Goal: Task Accomplishment & Management: Use online tool/utility

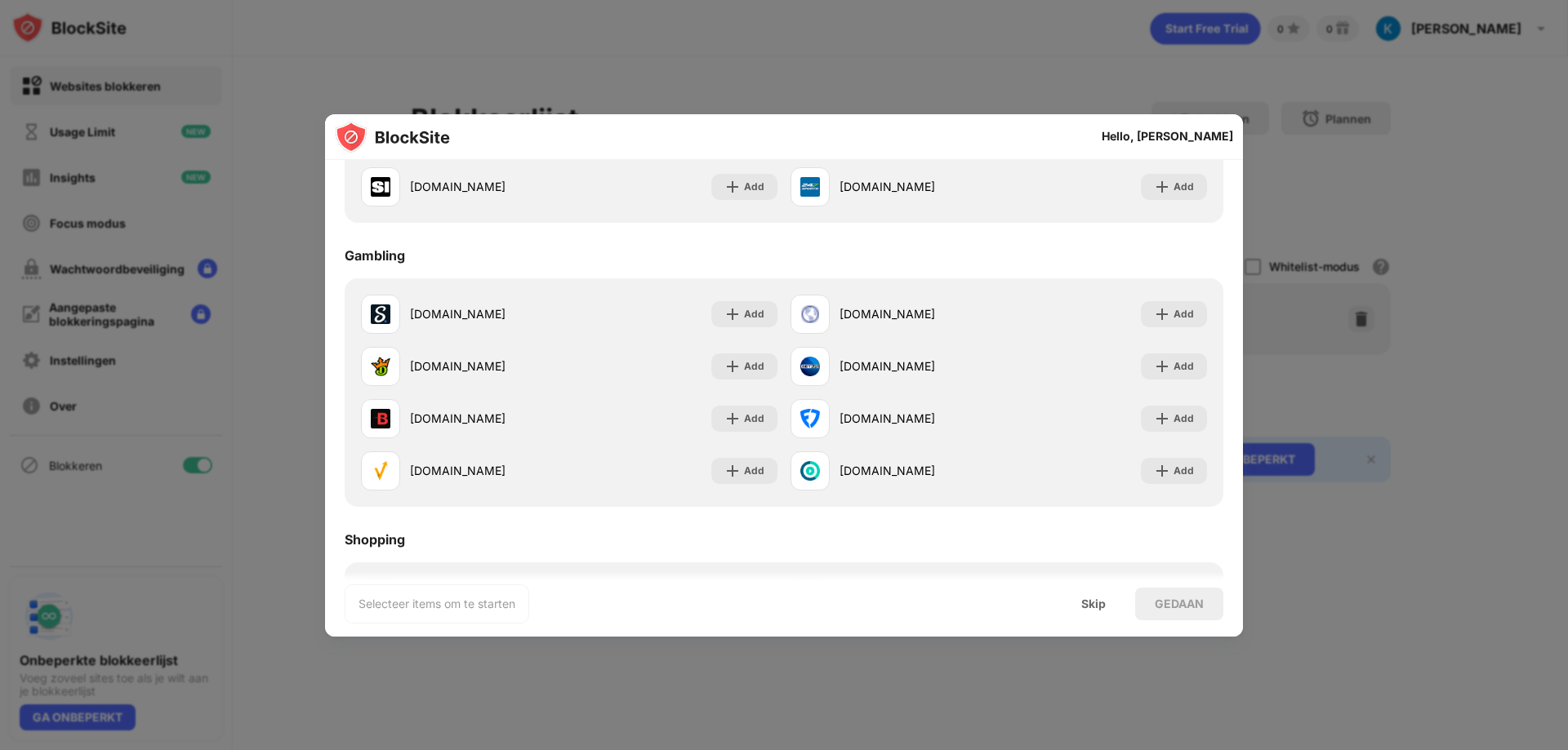
scroll to position [1521, 0]
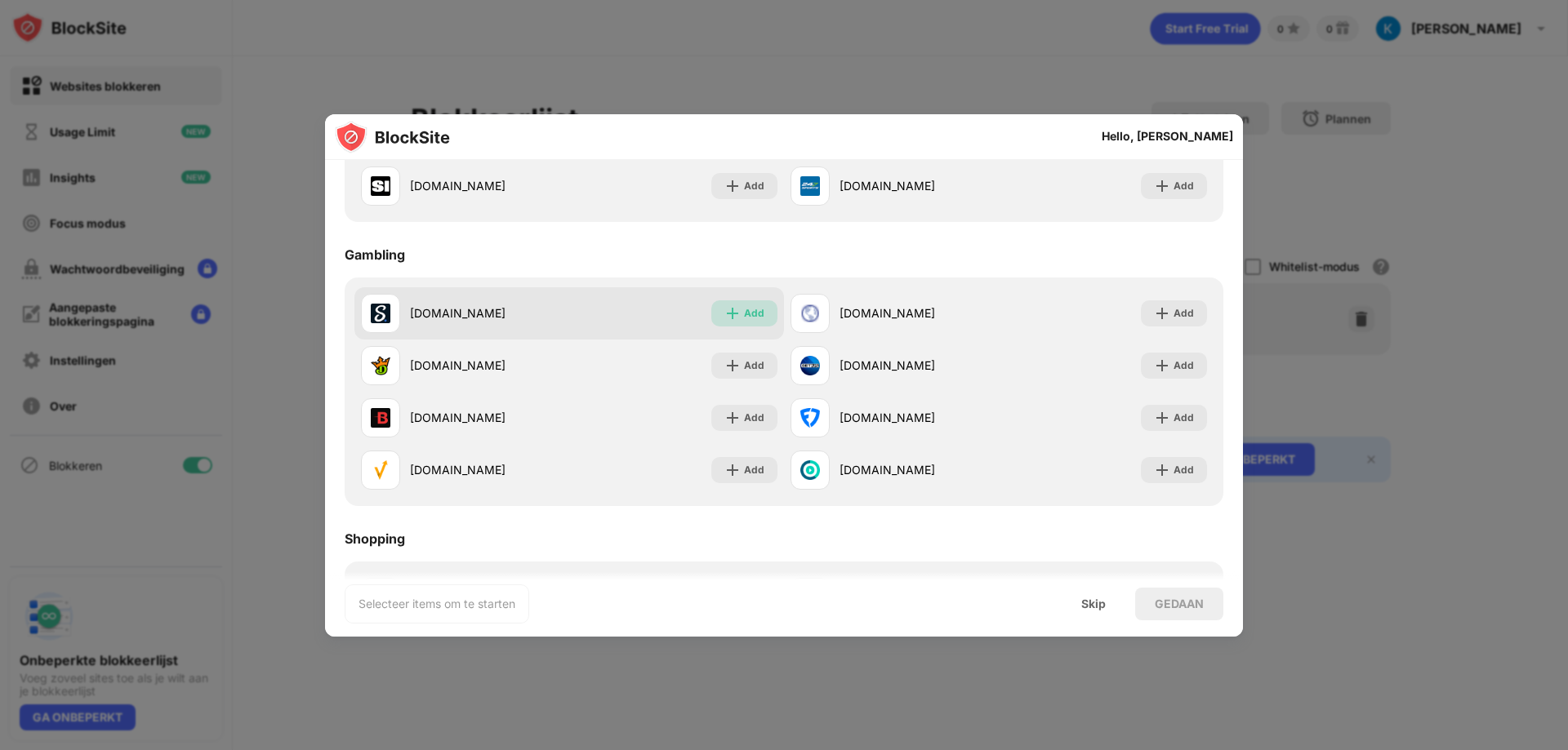
click at [736, 308] on div "Add" at bounding box center [744, 314] width 66 height 26
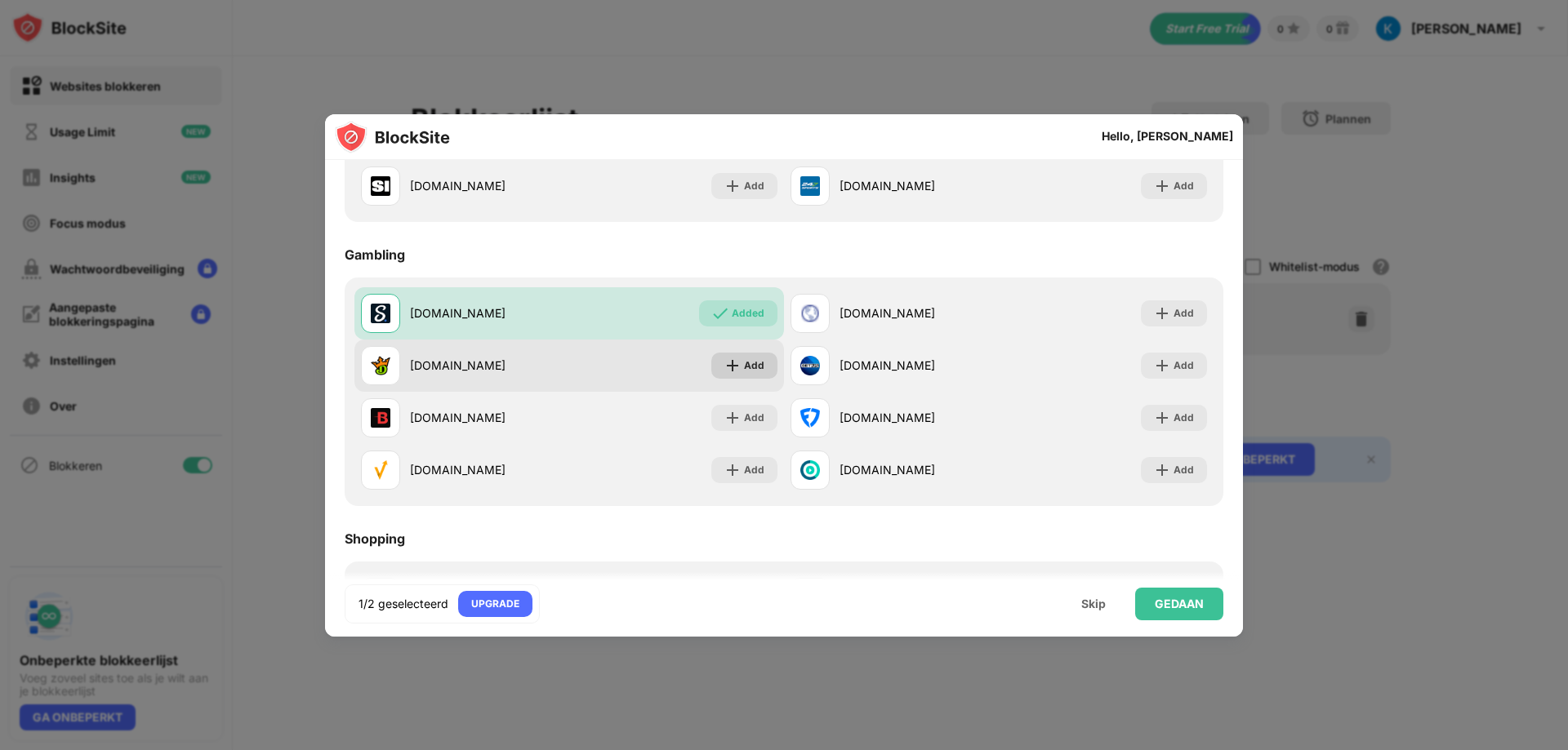
click at [744, 359] on div "Add" at bounding box center [754, 366] width 20 height 17
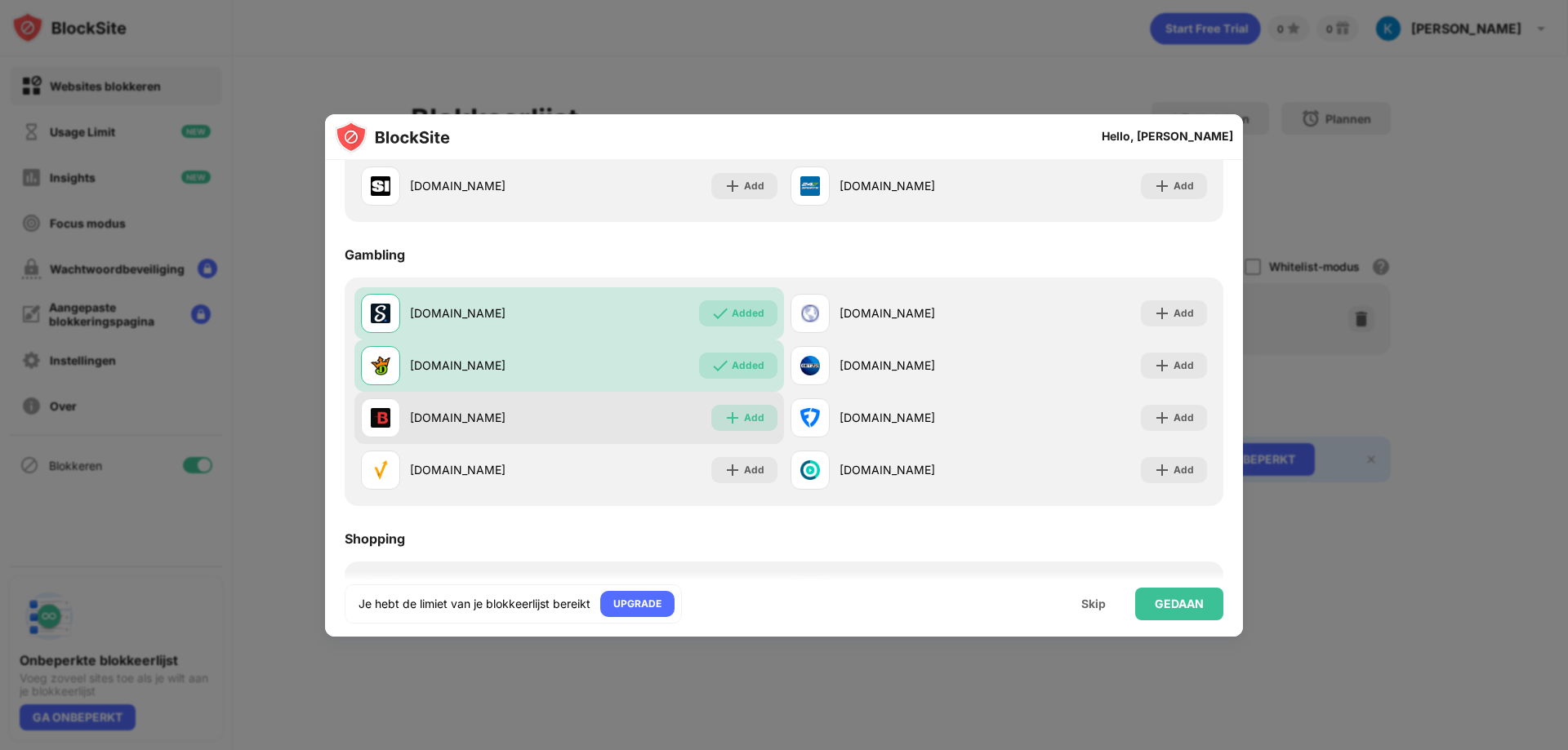
click at [742, 410] on div "Add" at bounding box center [744, 418] width 66 height 26
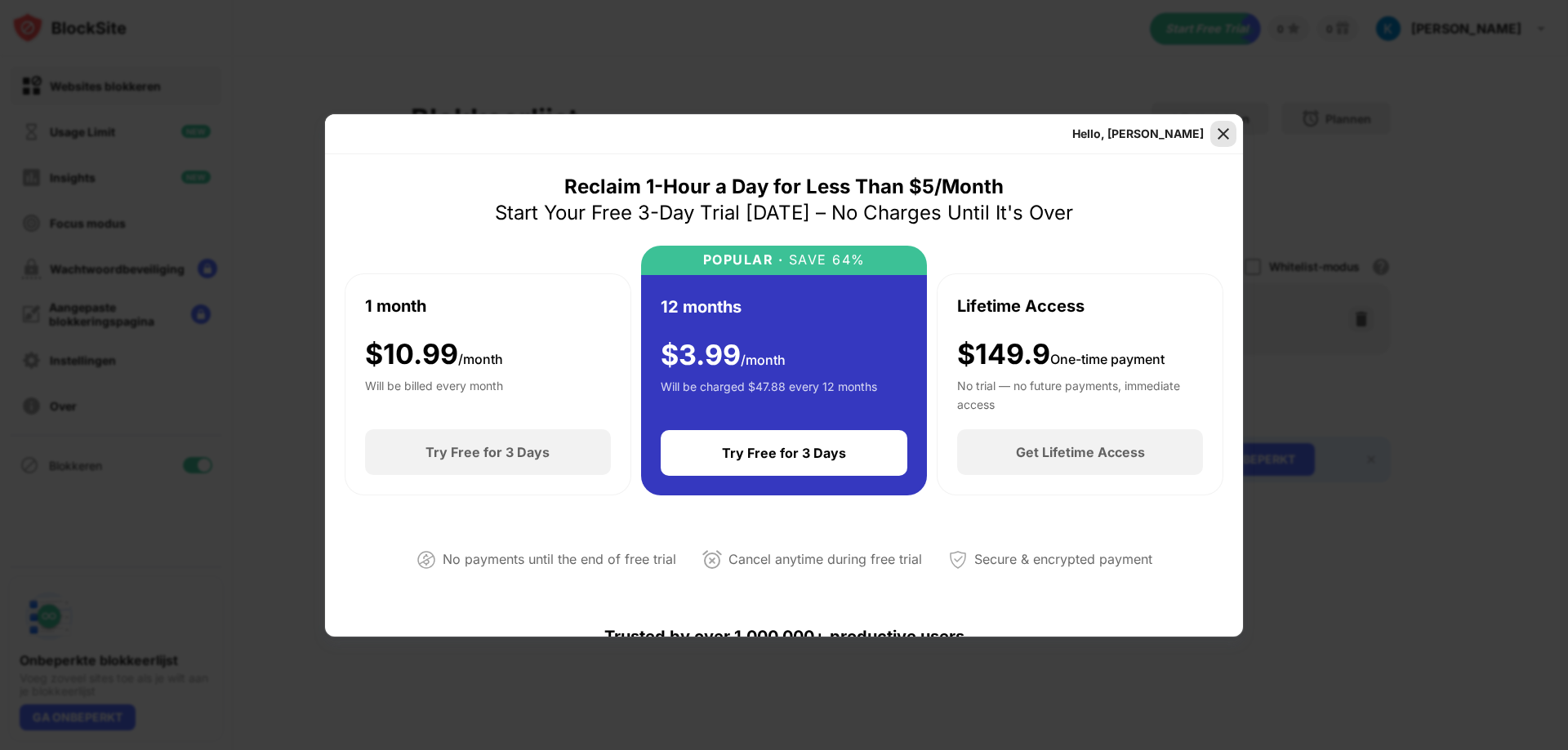
click at [1228, 132] on img at bounding box center [1223, 134] width 17 height 17
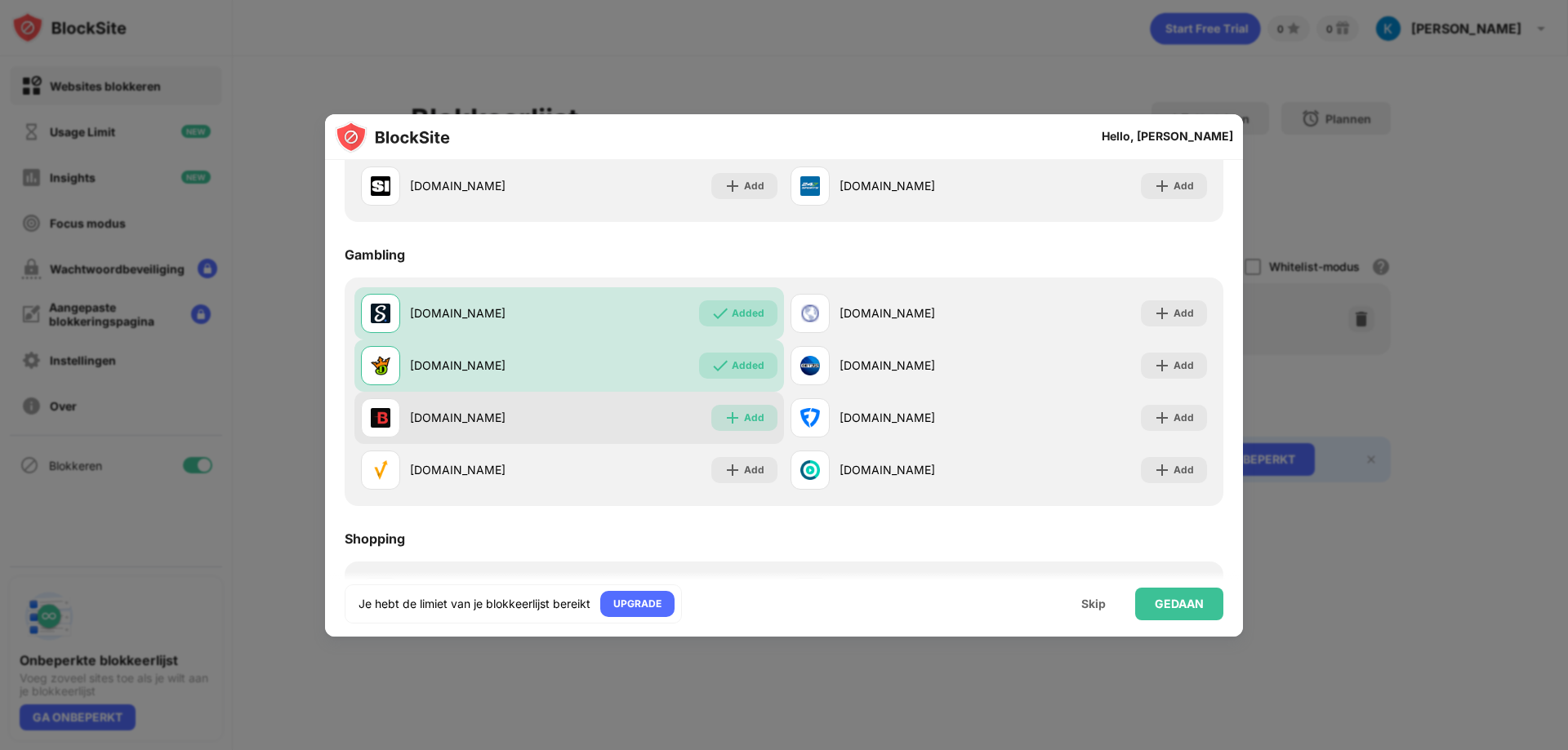
click at [734, 415] on img at bounding box center [733, 418] width 17 height 17
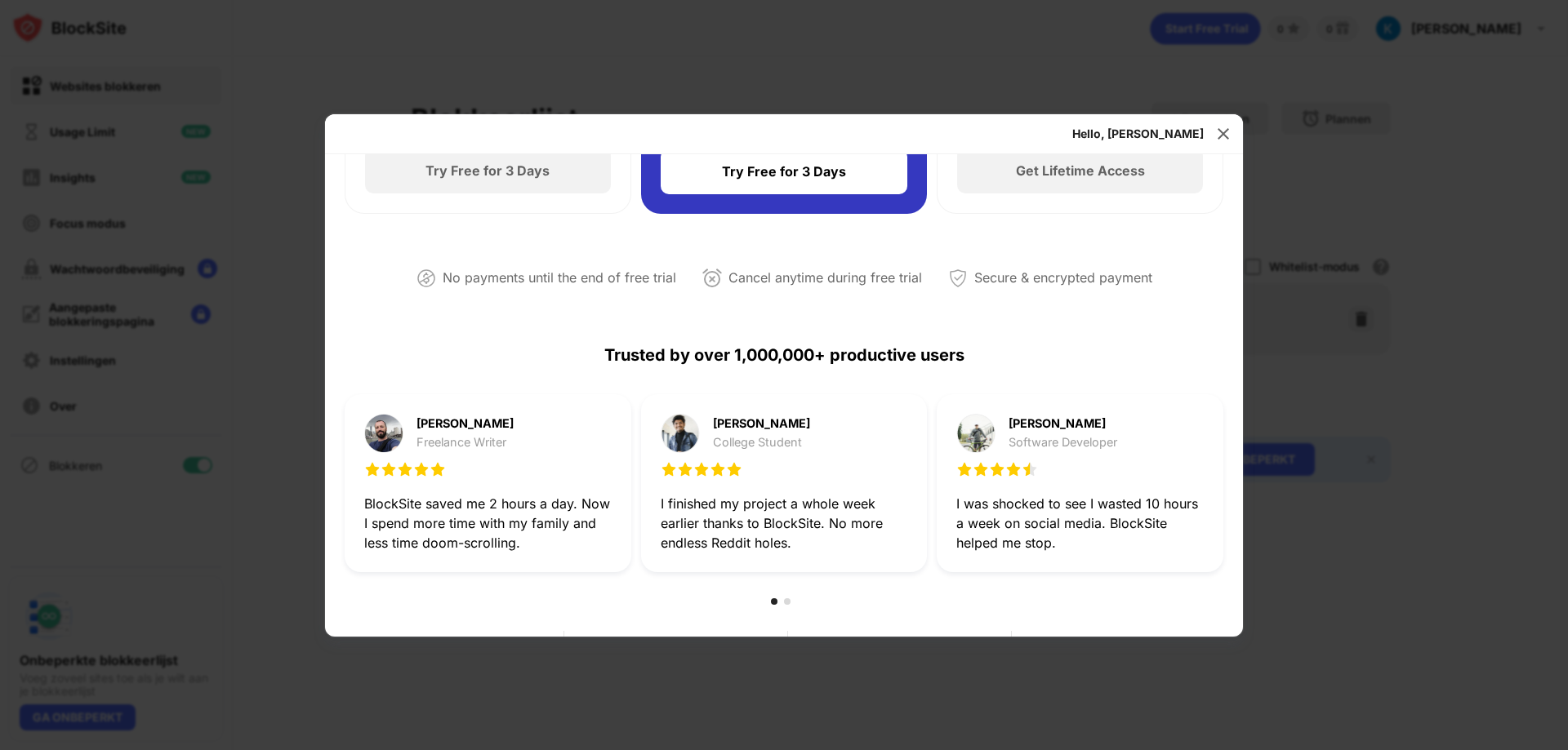
scroll to position [283, 0]
click at [1224, 132] on img at bounding box center [1223, 134] width 17 height 17
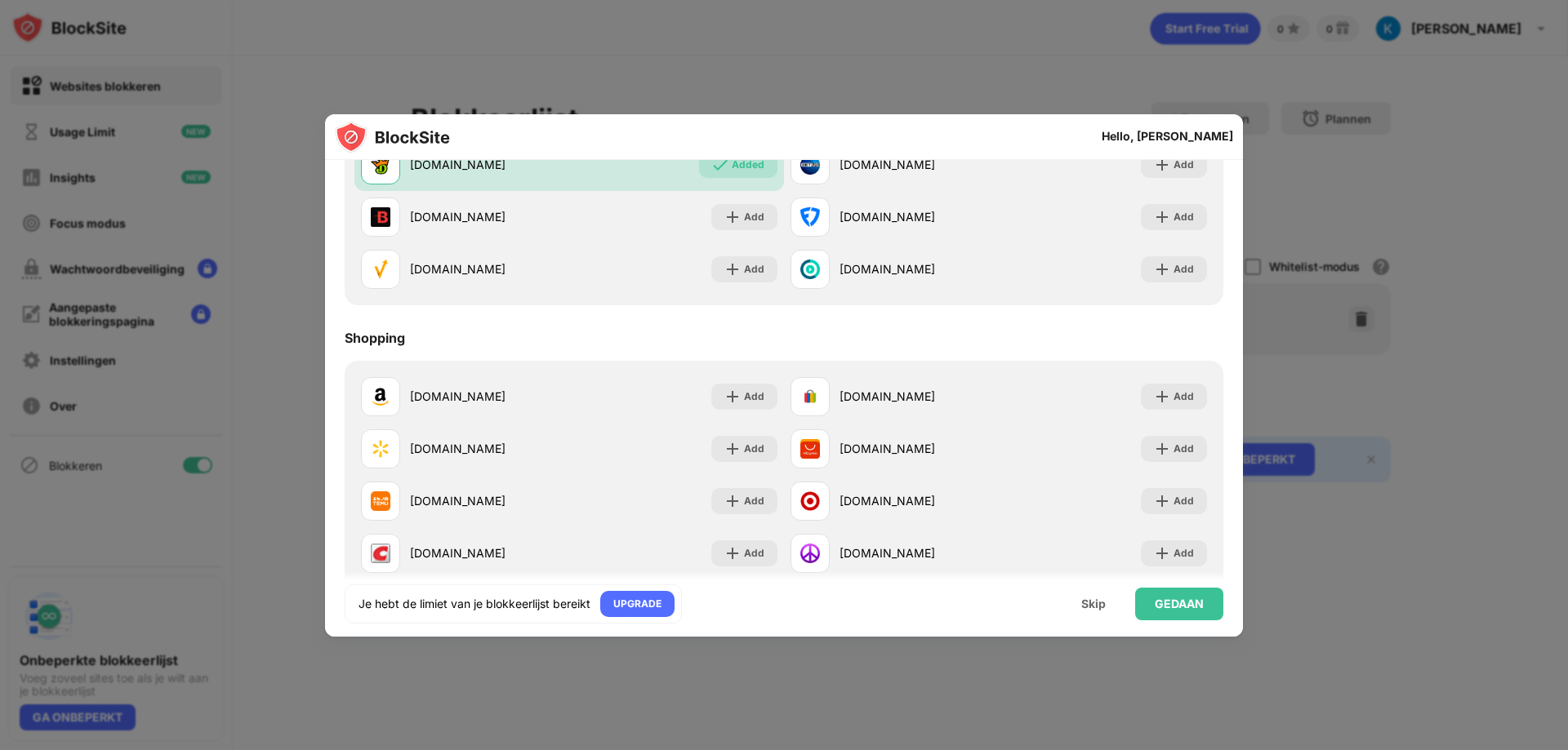
scroll to position [1758, 0]
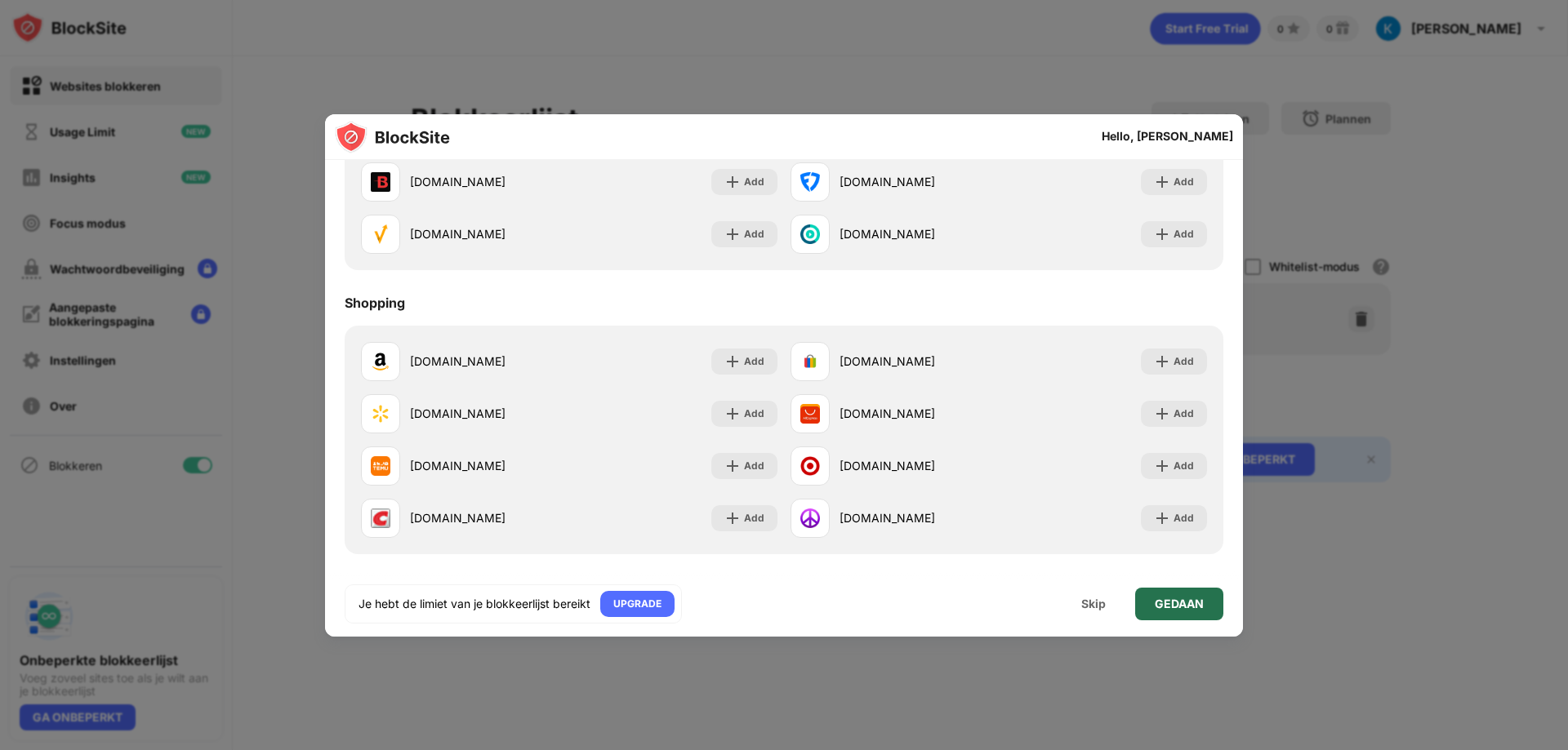
click at [1149, 603] on div "GEDAAN" at bounding box center [1179, 604] width 88 height 33
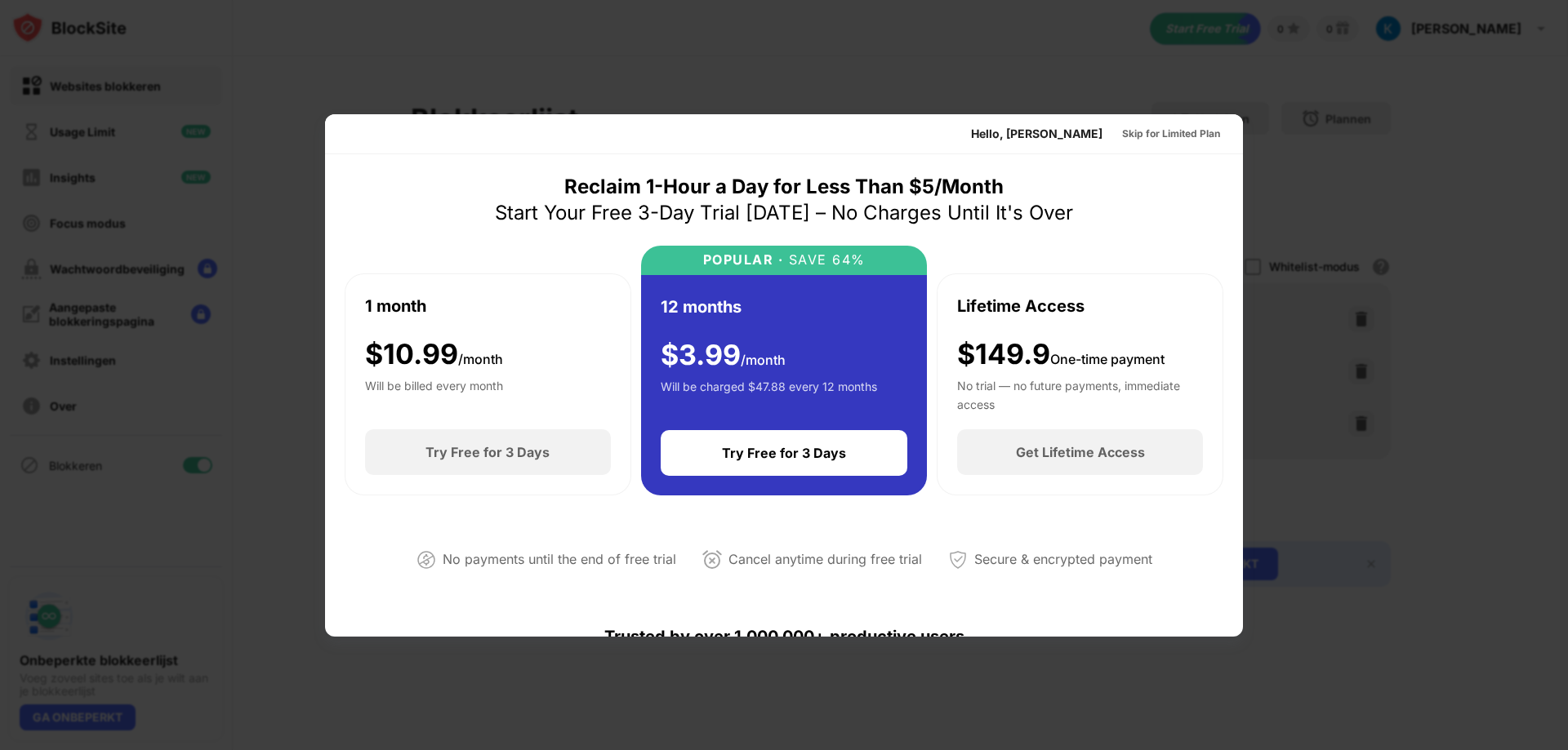
click at [1049, 135] on div "Hello, [PERSON_NAME]" at bounding box center [1036, 134] width 131 height 13
click at [1166, 126] on div "Skip for Limited Plan" at bounding box center [1170, 134] width 98 height 17
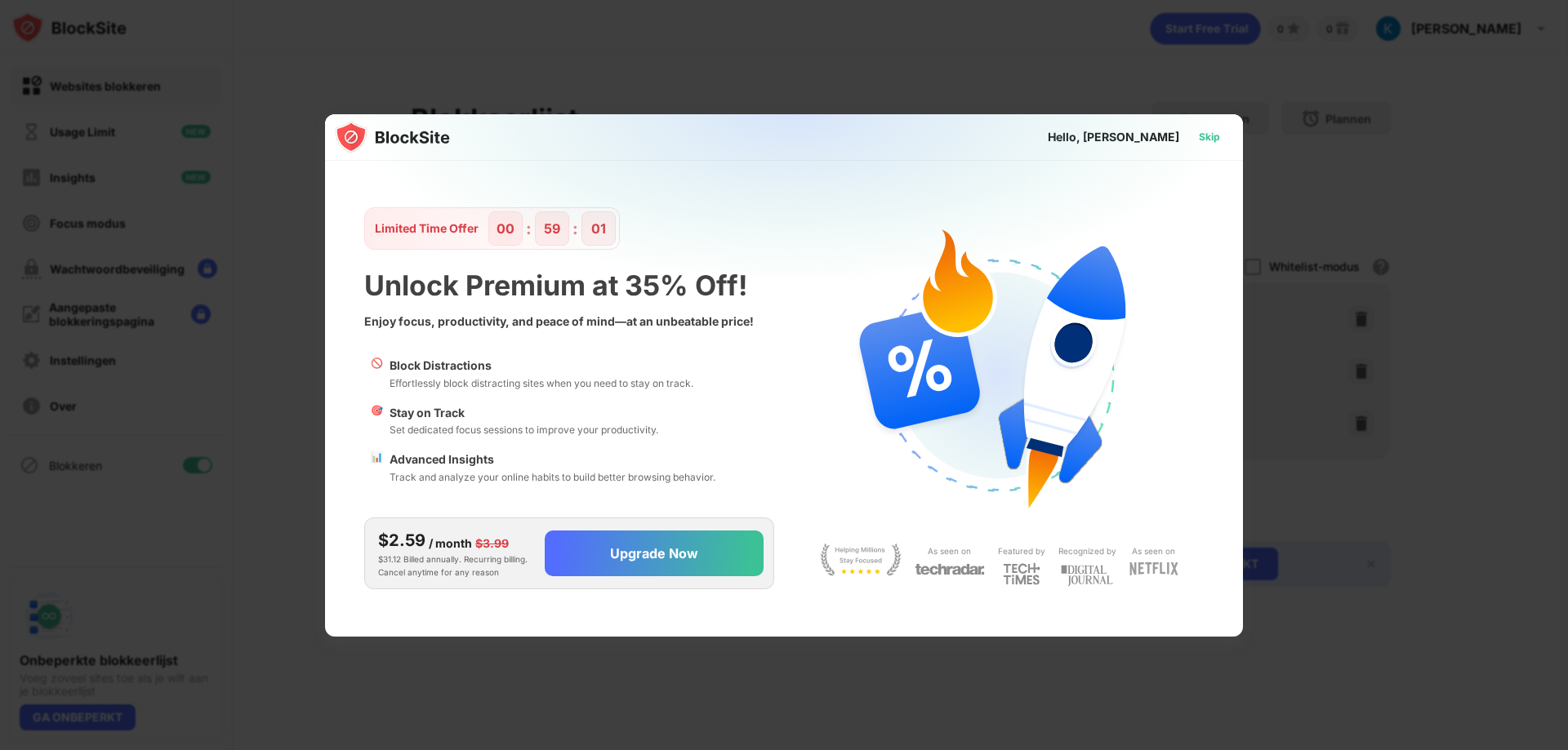
click at [1210, 141] on div "Skip" at bounding box center [1210, 138] width 21 height 17
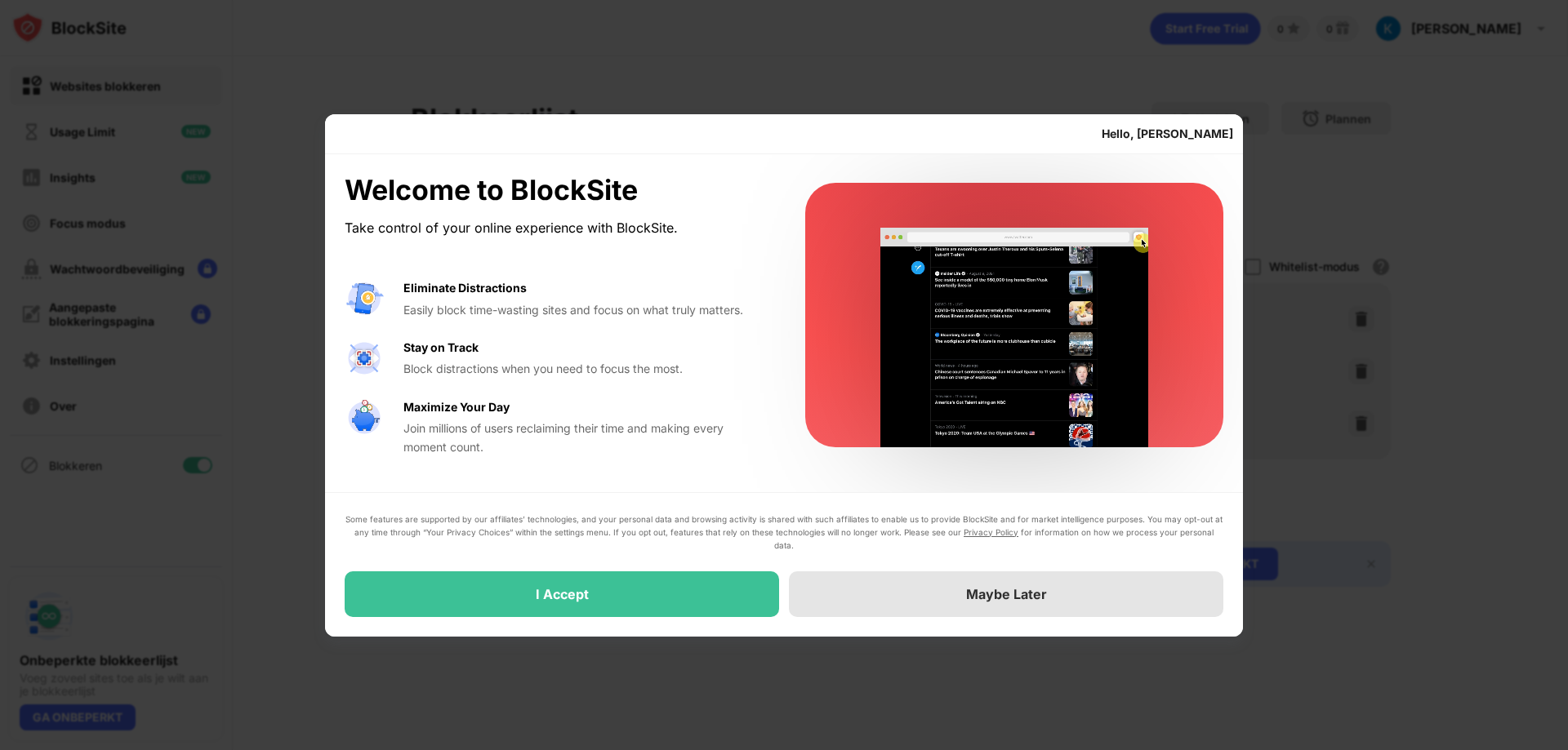
click at [889, 605] on div "Maybe Later" at bounding box center [1006, 594] width 435 height 46
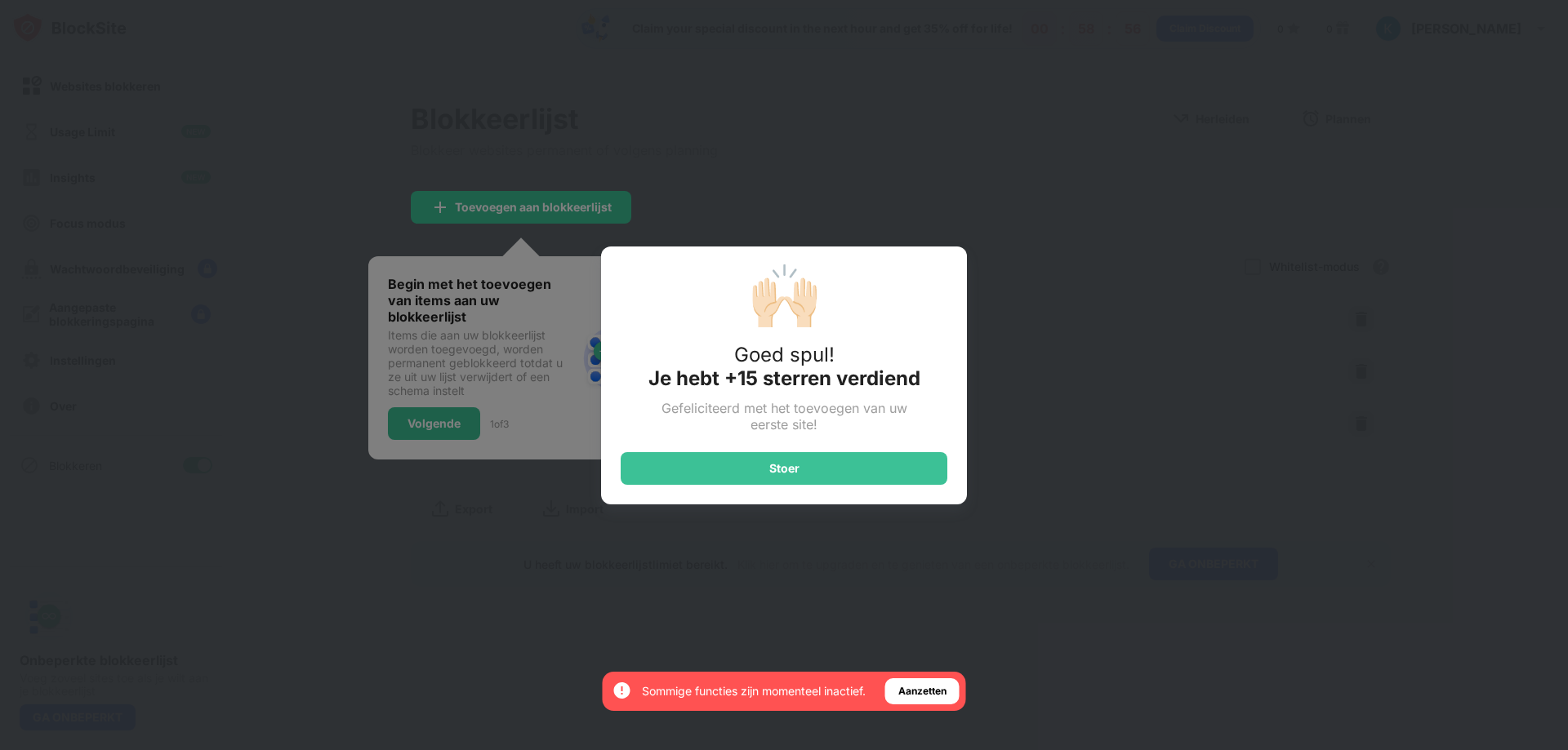
drag, startPoint x: 789, startPoint y: 602, endPoint x: 818, endPoint y: 615, distance: 31.8
click at [803, 603] on div "🙌🏻 Goed spul! Je hebt +15 sterren verdiend Gefeliciteerd met het toevoegen van …" at bounding box center [784, 375] width 1568 height 750
click at [815, 619] on div "🙌🏻 Goed spul! Je hebt +15 sterren verdiend Gefeliciteerd met het toevoegen van …" at bounding box center [784, 375] width 1568 height 750
